Goal: Check status: Check status

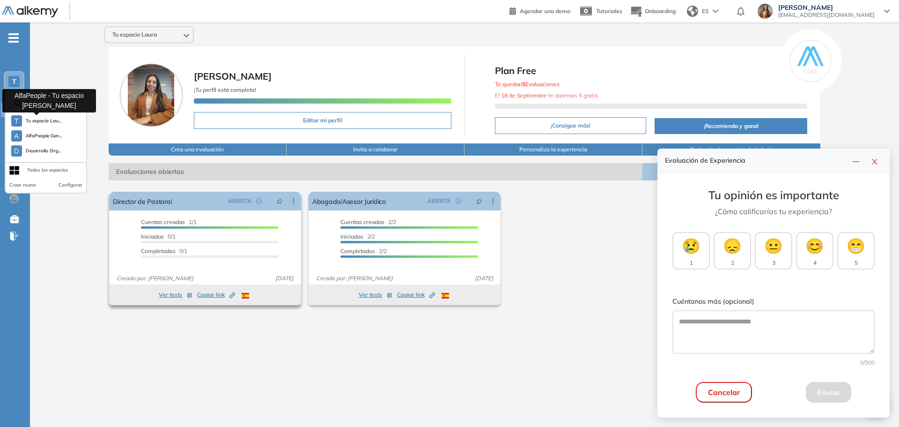
click at [182, 217] on div "Director de Pastoral ABIERTA Editar Los siguientes tests ya no están disponible…" at bounding box center [205, 238] width 192 height 93
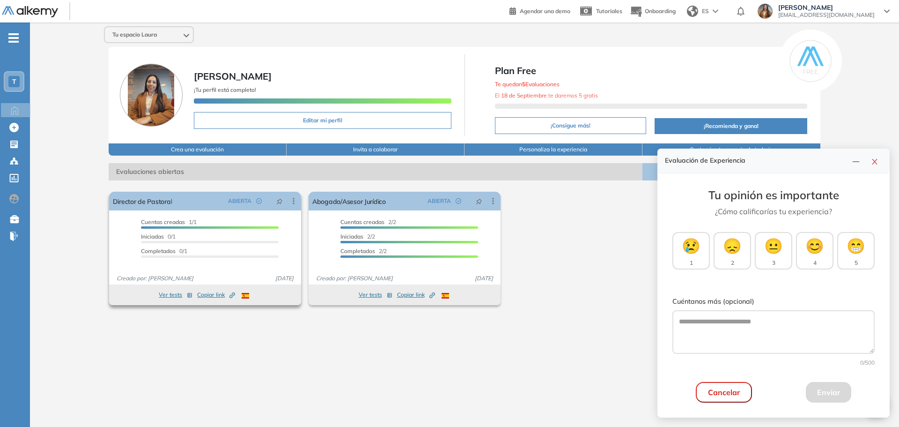
click at [178, 224] on span "Cuentas creadas" at bounding box center [163, 221] width 44 height 7
click at [173, 225] on span "Cuentas creadas" at bounding box center [163, 221] width 44 height 7
click at [166, 205] on link "Director de Pastoral" at bounding box center [142, 201] width 59 height 19
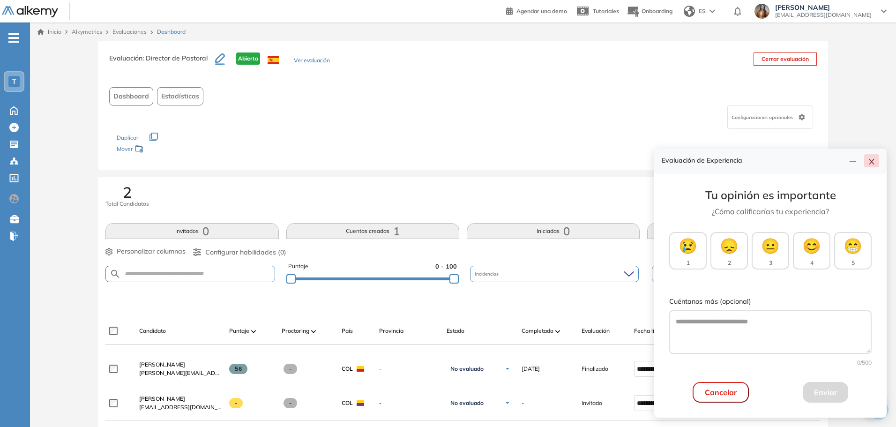
click at [868, 163] on icon "close" at bounding box center [870, 161] width 7 height 7
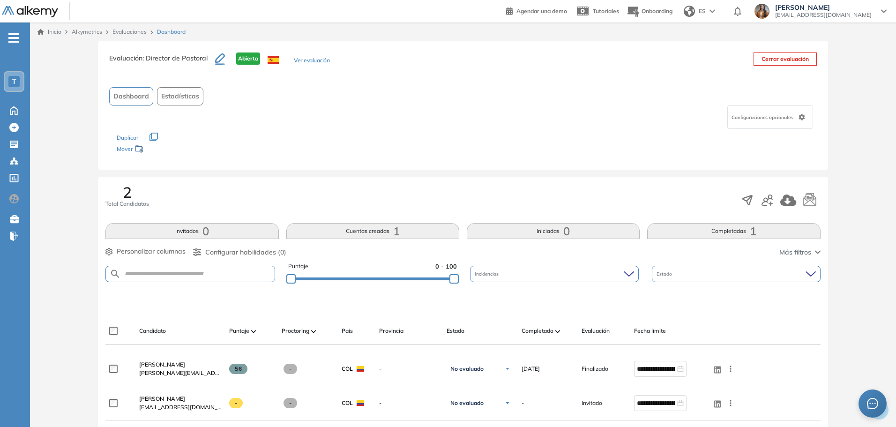
click at [216, 59] on icon "button" at bounding box center [220, 57] width 10 height 9
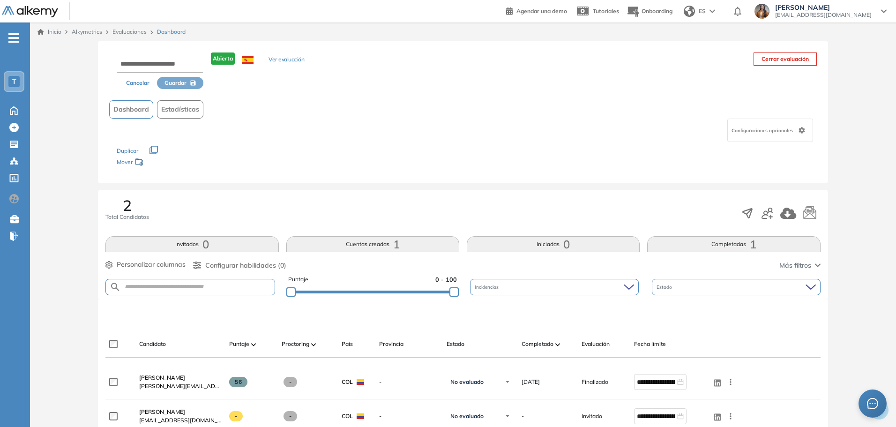
click at [231, 106] on div "Dashboard Estadísticas" at bounding box center [462, 109] width 707 height 18
click at [289, 57] on button "Ver evaluación" at bounding box center [286, 60] width 36 height 10
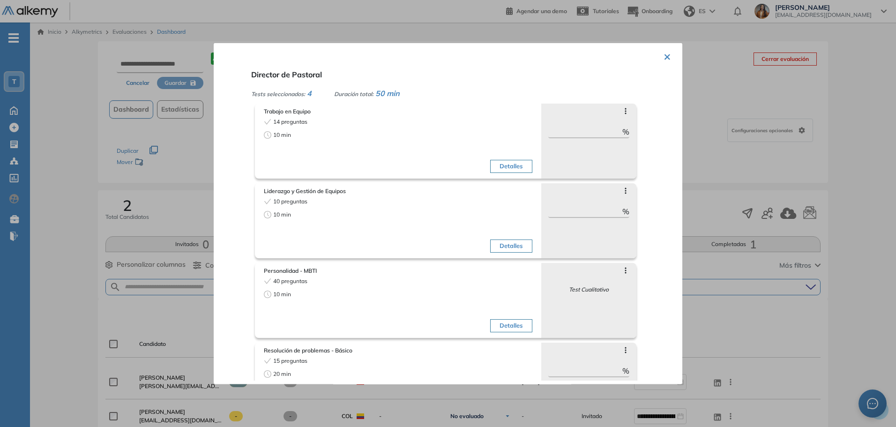
scroll to position [40, 0]
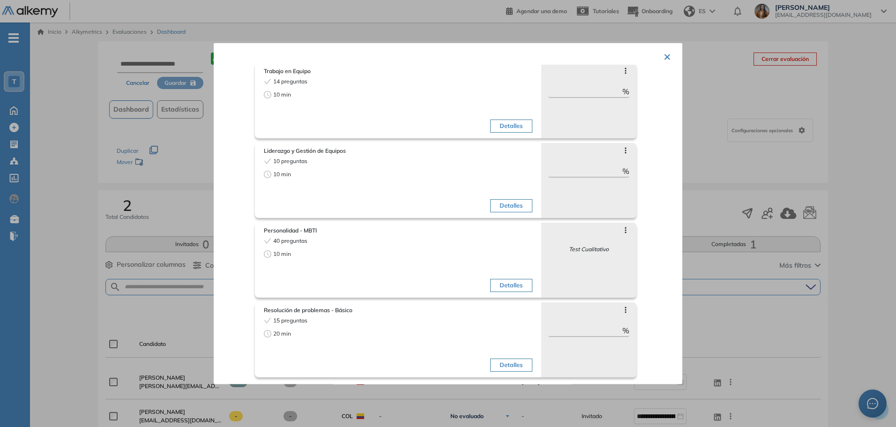
click at [50, 161] on div at bounding box center [448, 213] width 896 height 427
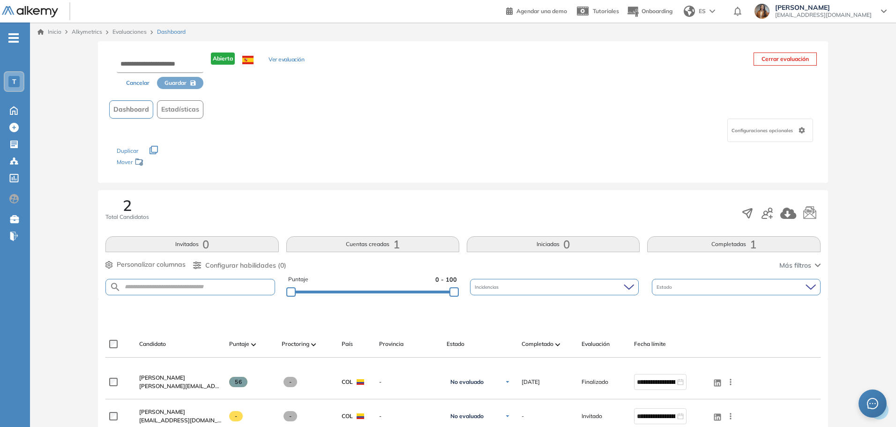
click at [789, 134] on div "Configuraciones opcionales" at bounding box center [770, 130] width 86 height 23
click at [578, 152] on div "Los siguientes tests ya no están disponibles o tienen una nueva versión Revisa …" at bounding box center [463, 157] width 692 height 30
